Goal: Transaction & Acquisition: Download file/media

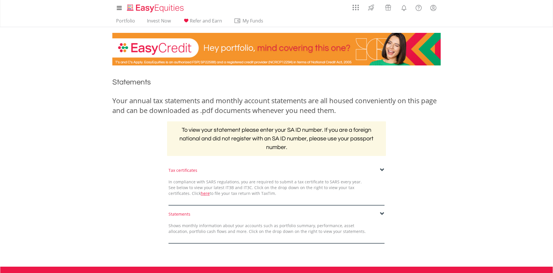
click at [381, 171] on span at bounding box center [382, 170] width 5 height 5
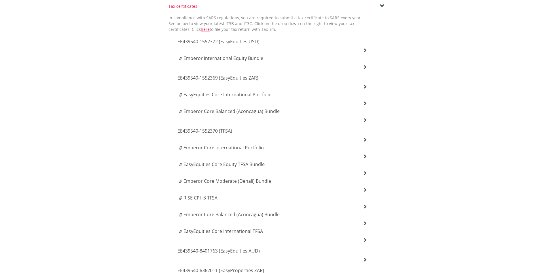
scroll to position [160, 0]
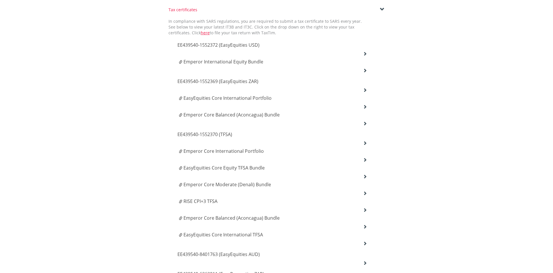
click at [279, 97] on h4 "EasyEquities Core International Portfolio" at bounding box center [273, 97] width 188 height 7
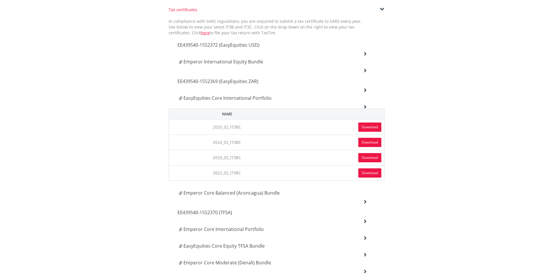
click at [262, 192] on span "Emperor Core Balanced (Aconcagua) Bundle" at bounding box center [231, 192] width 96 height 6
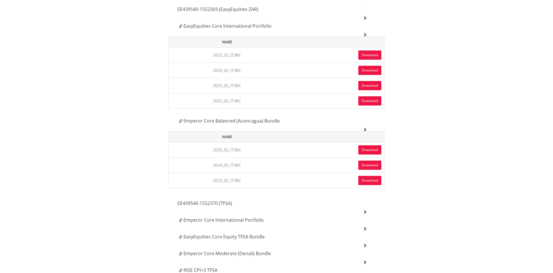
scroll to position [235, 0]
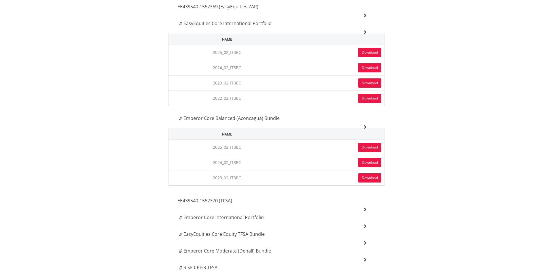
click at [369, 149] on link "Download" at bounding box center [369, 147] width 23 height 9
click at [368, 52] on link "Download" at bounding box center [369, 52] width 23 height 9
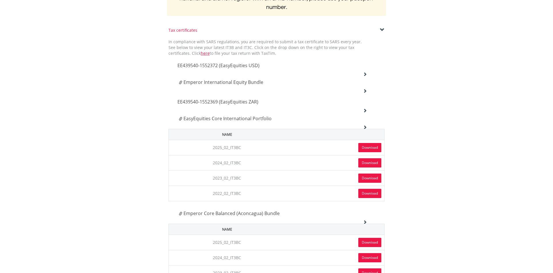
scroll to position [138, 0]
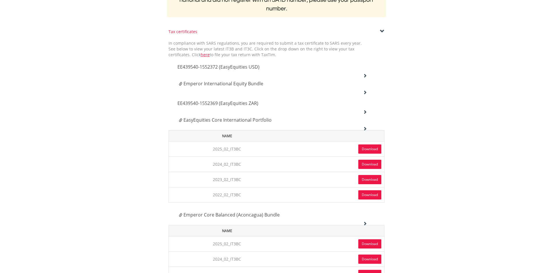
click at [350, 111] on div "EE439540-1552369 (EasyEquities ZAR)" at bounding box center [272, 104] width 198 height 20
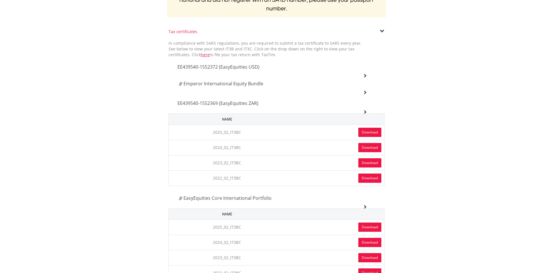
click at [365, 133] on link "Download" at bounding box center [369, 132] width 23 height 9
click at [246, 100] on span "EE439540-1552369 (EasyEquities ZAR)" at bounding box center [217, 103] width 81 height 6
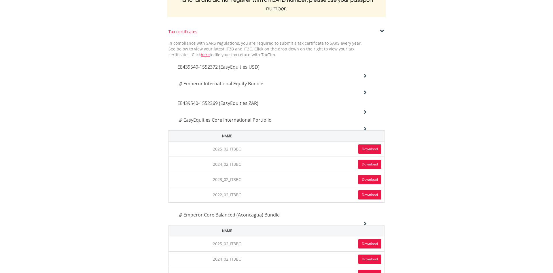
click at [241, 117] on span "EasyEquities Core International Portfolio" at bounding box center [227, 120] width 88 height 6
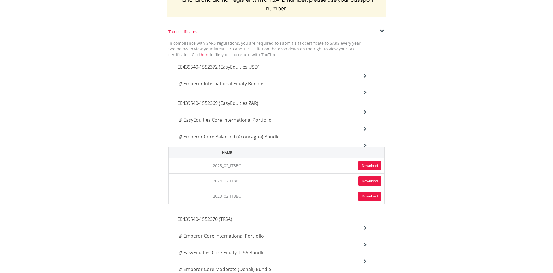
click at [238, 141] on div "Emperor Core Balanced (Aconcagua) Bundle" at bounding box center [272, 138] width 198 height 17
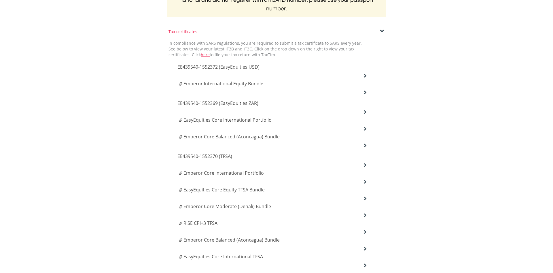
click at [253, 66] on span "EE439540-1552372 (EasyEquities USD)" at bounding box center [218, 67] width 82 height 6
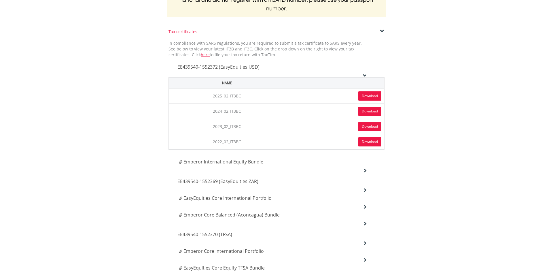
click at [364, 99] on link "Download" at bounding box center [369, 95] width 23 height 9
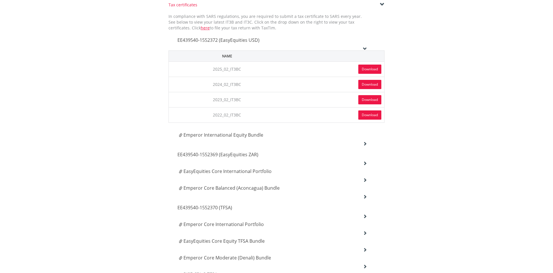
scroll to position [170, 0]
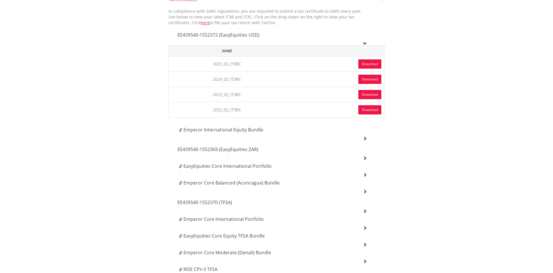
click at [241, 34] on span "EE439540-1552372 (EasyEquities USD)" at bounding box center [218, 35] width 82 height 6
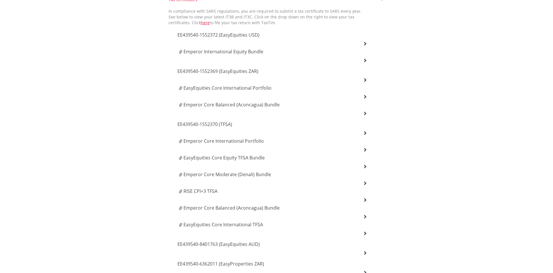
click at [226, 125] on span "EE439540-1552370 (TFSA)" at bounding box center [204, 124] width 55 height 6
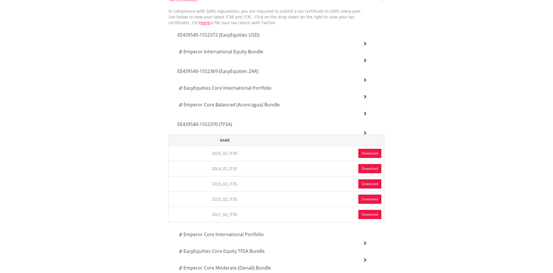
click at [365, 155] on link "Download" at bounding box center [369, 153] width 23 height 9
click at [227, 122] on span "EE439540-1552370 (TFSA)" at bounding box center [204, 124] width 55 height 6
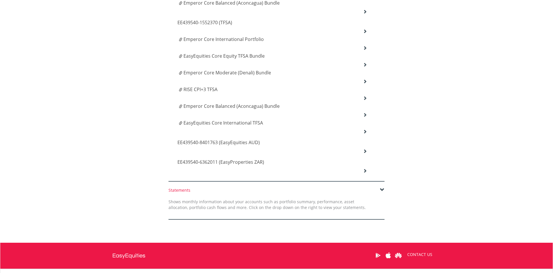
scroll to position [273, 0]
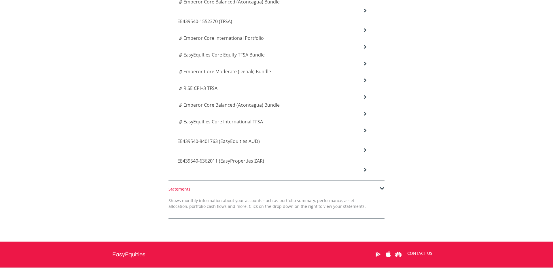
click at [250, 143] on span "EE439540-8401763 (EasyEquities AUD)" at bounding box center [218, 141] width 82 height 6
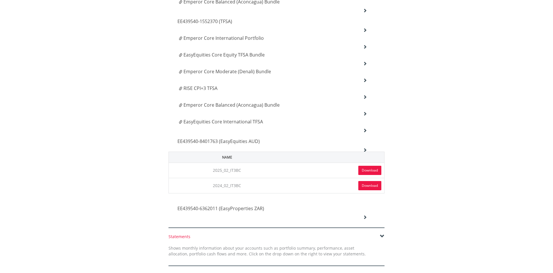
click at [366, 169] on link "Download" at bounding box center [369, 170] width 23 height 9
click at [248, 210] on span "EE439540-6362011 (EasyProperties ZAR)" at bounding box center [220, 208] width 87 height 6
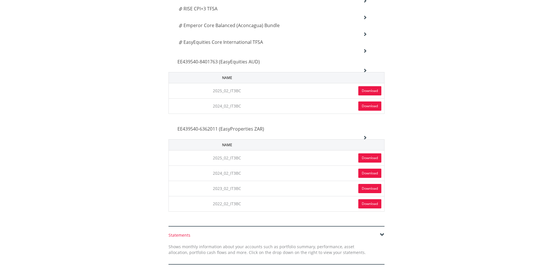
scroll to position [355, 0]
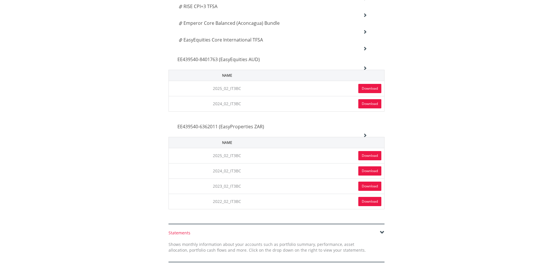
click at [368, 153] on link "Download" at bounding box center [369, 155] width 23 height 9
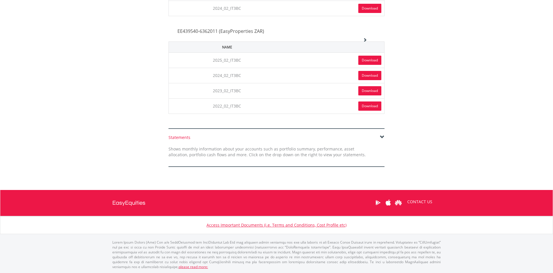
click at [381, 137] on span at bounding box center [382, 137] width 5 height 5
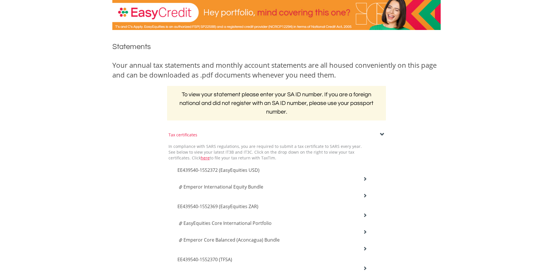
scroll to position [36, 0]
